Goal: Entertainment & Leisure: Consume media (video, audio)

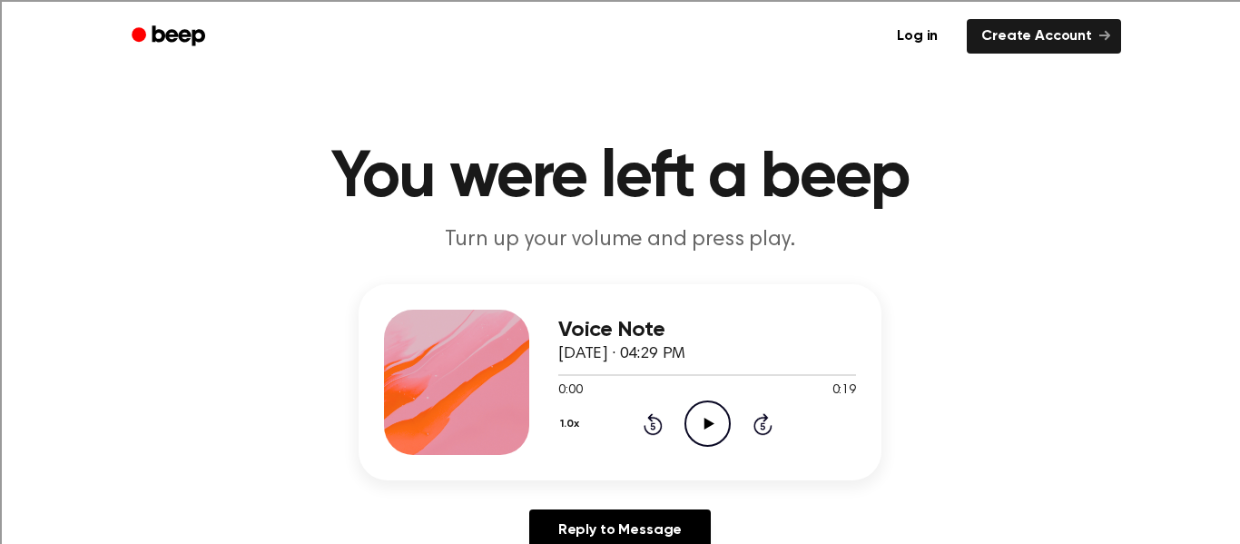
click at [680, 452] on div "Voice Note October 1, 2025 · 04:29 PM 0:00 0:19 Your browser does not support t…" at bounding box center [707, 382] width 298 height 145
click at [708, 428] on icon "Play Audio" at bounding box center [707, 423] width 46 height 46
click at [718, 397] on div "0:00 0:19" at bounding box center [707, 390] width 298 height 19
click at [713, 417] on icon "Play Audio" at bounding box center [707, 423] width 46 height 46
click at [733, 429] on div "1.0x Rewind 5 seconds Pause Audio Skip 5 seconds" at bounding box center [707, 423] width 298 height 46
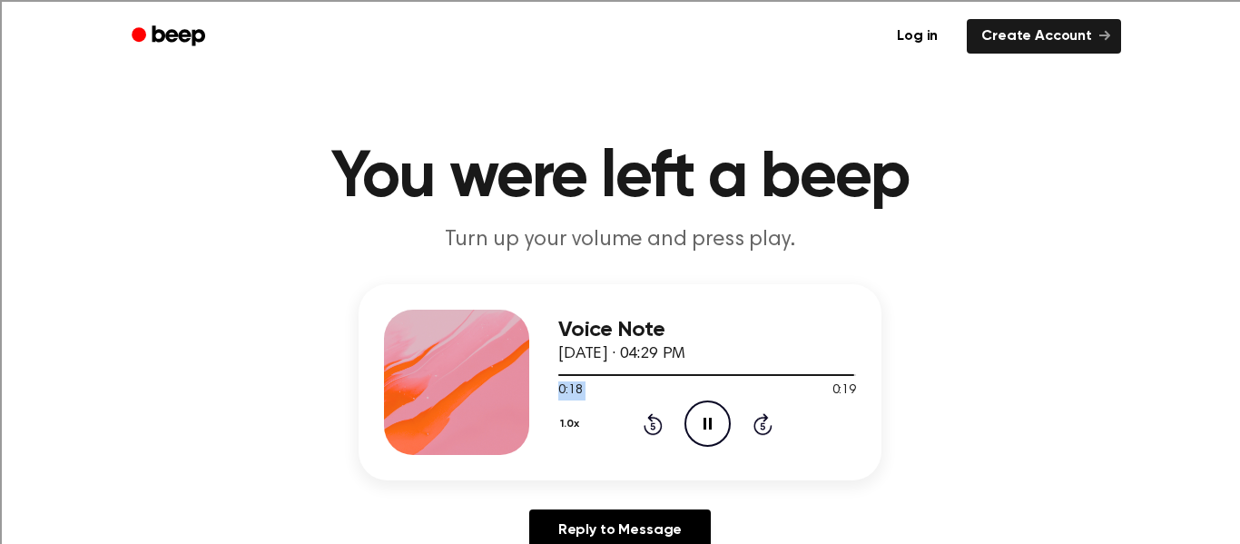
drag, startPoint x: 710, startPoint y: 382, endPoint x: 543, endPoint y: 398, distance: 167.8
click at [543, 398] on div "Voice Note [DATE] · 04:29 PM 0:18 0:19 Your browser does not support the [objec…" at bounding box center [620, 382] width 523 height 196
click at [571, 381] on span "0:19" at bounding box center [570, 390] width 24 height 19
click at [564, 375] on div at bounding box center [707, 375] width 298 height 2
click at [713, 435] on icon "Play Audio" at bounding box center [707, 423] width 46 height 46
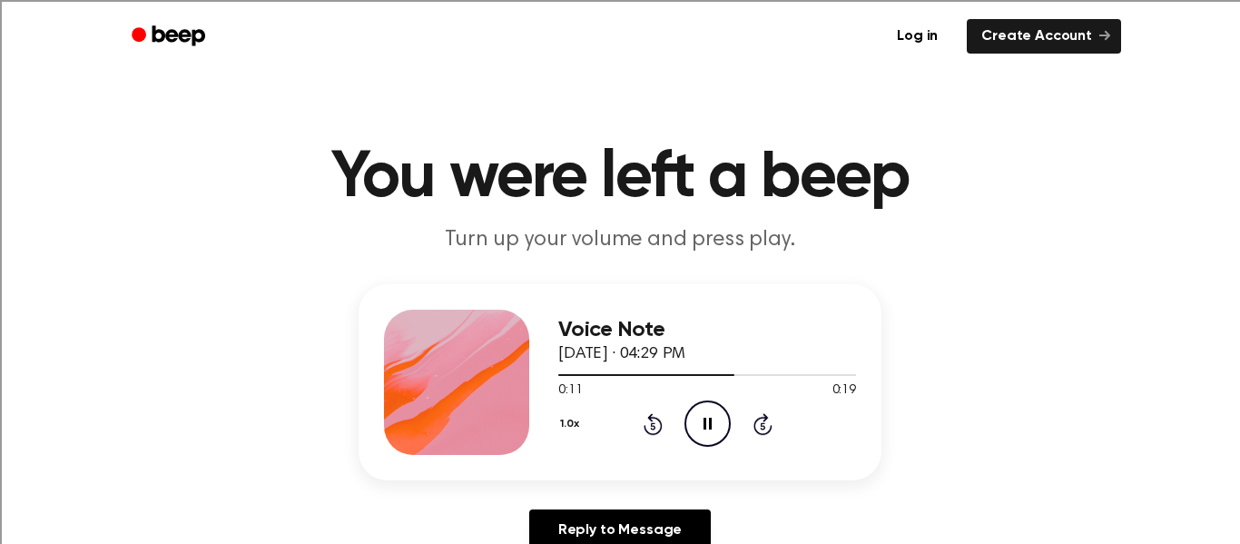
scroll to position [1, 0]
